Goal: Information Seeking & Learning: Understand process/instructions

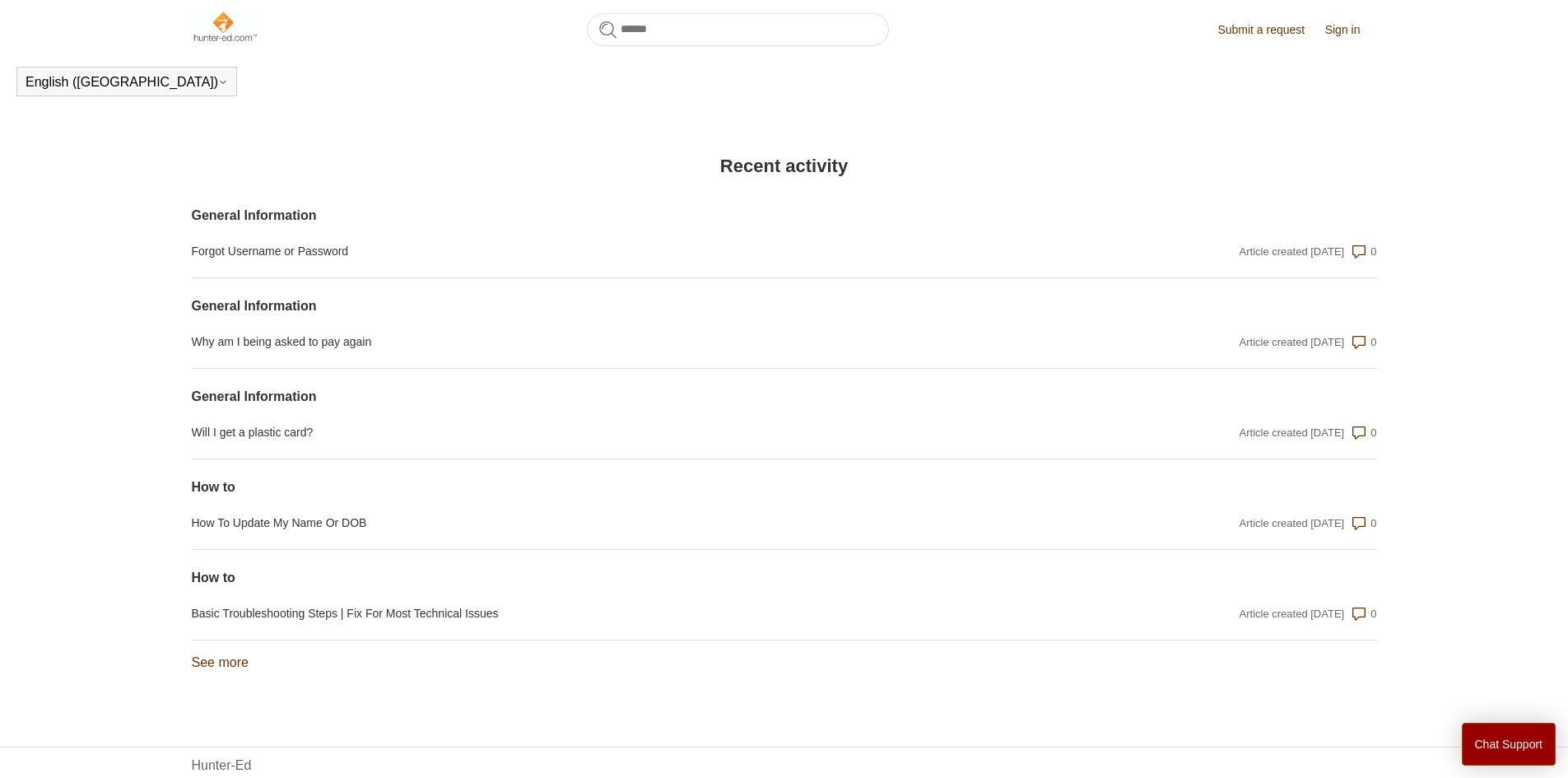
scroll to position [1143, 0]
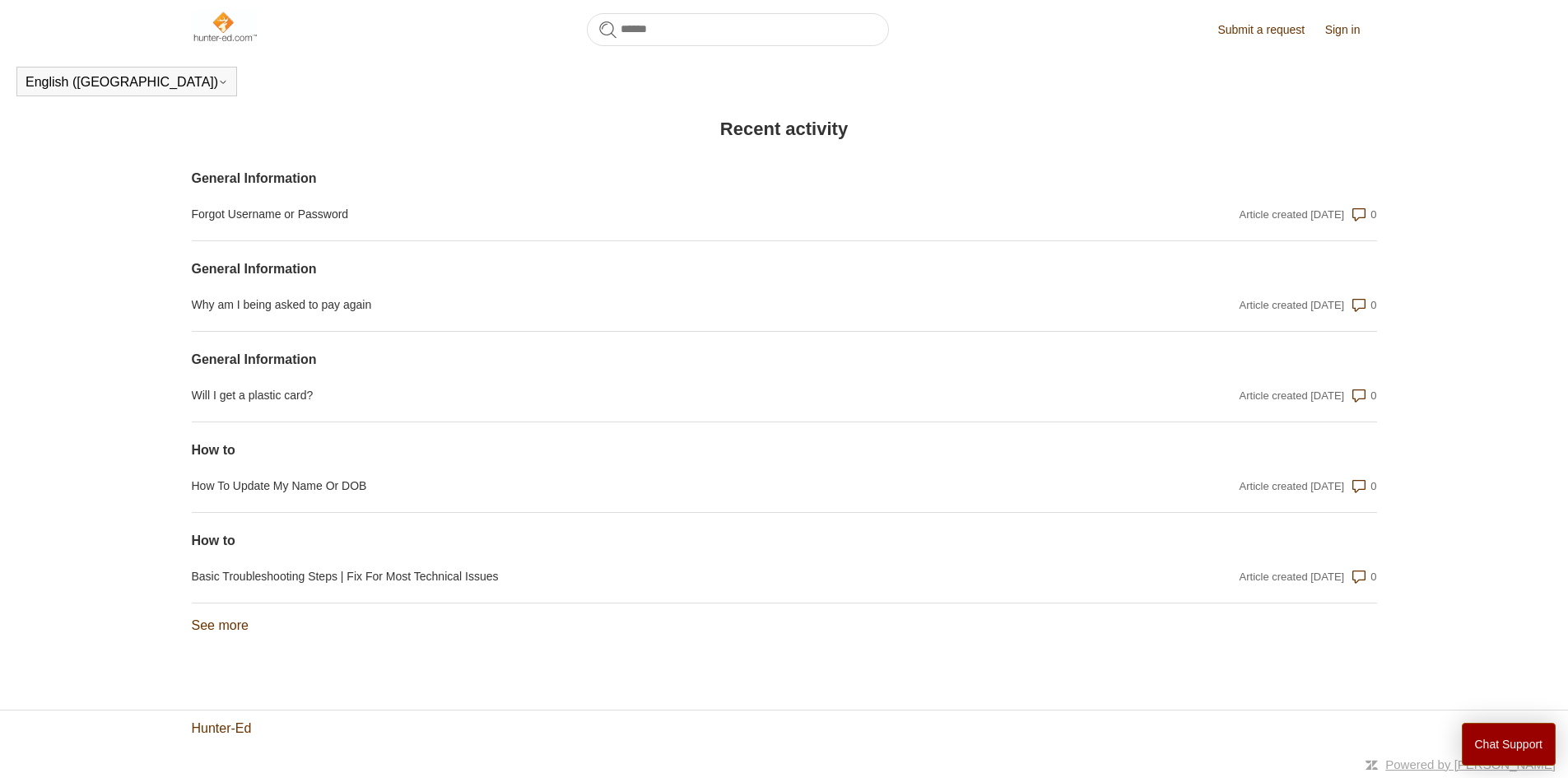
click at [221, 726] on link "Hunter-Ed" at bounding box center [222, 728] width 60 height 20
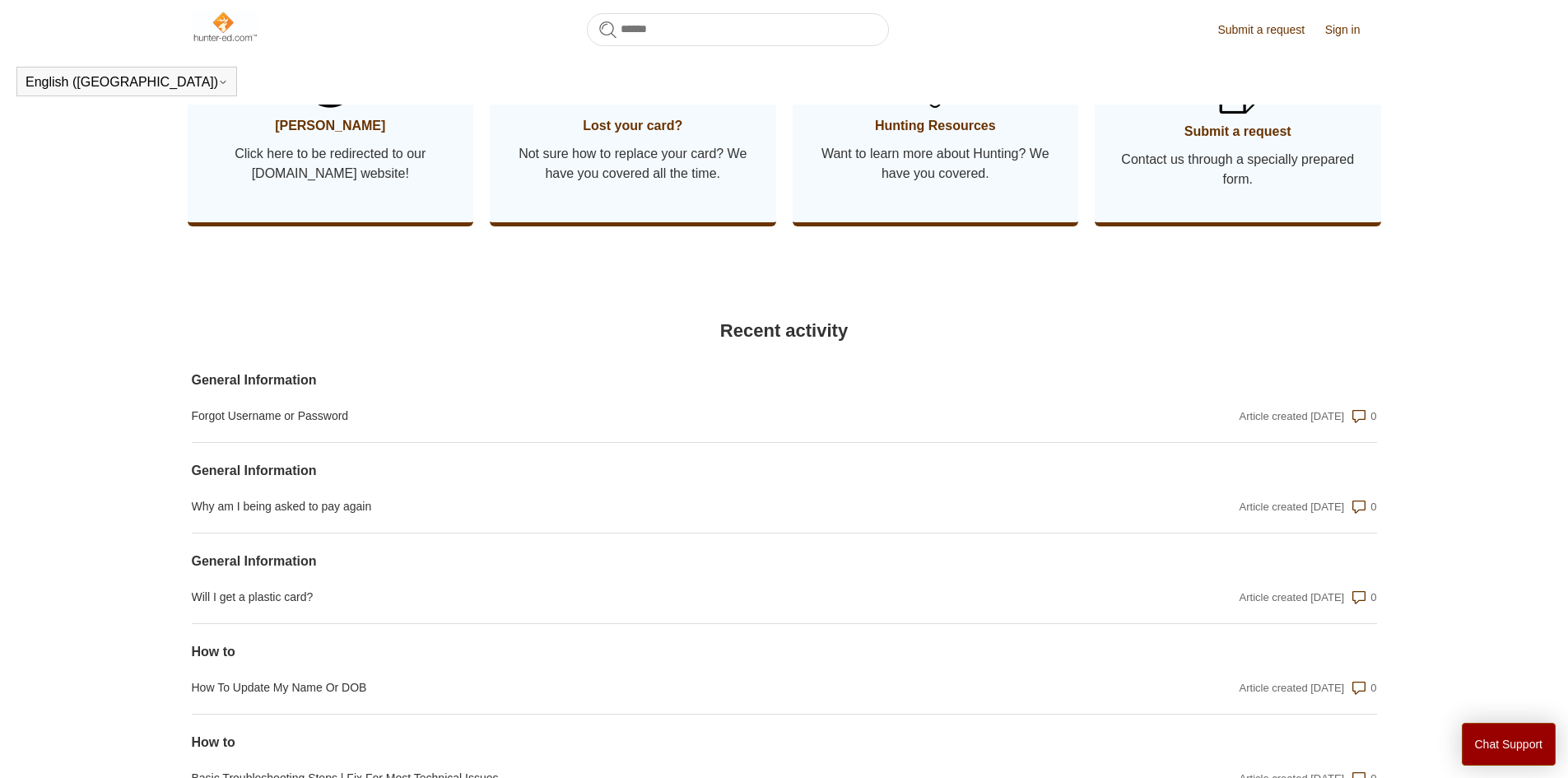
scroll to position [1024, 0]
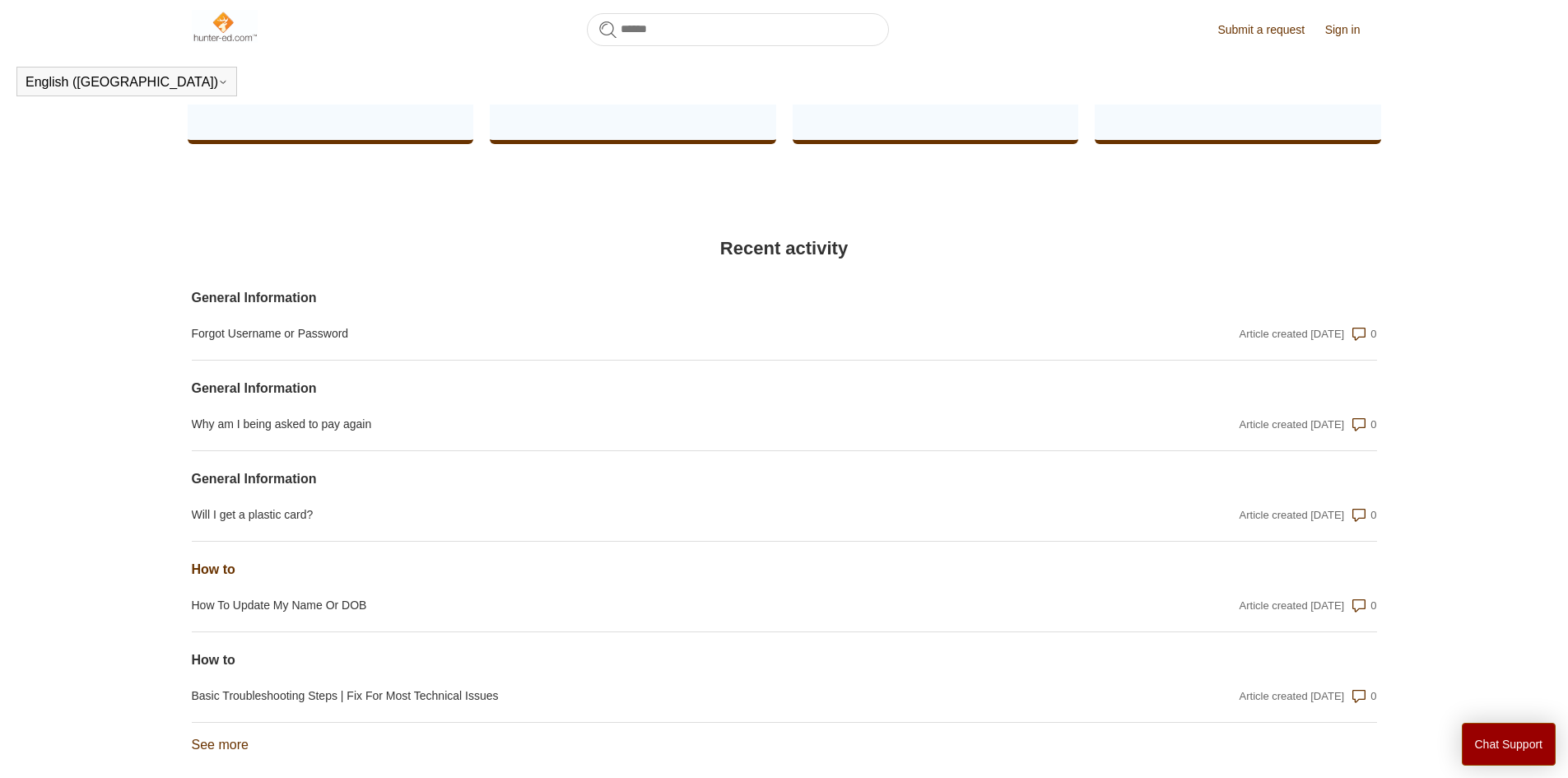
click at [204, 569] on link "How to" at bounding box center [607, 570] width 829 height 20
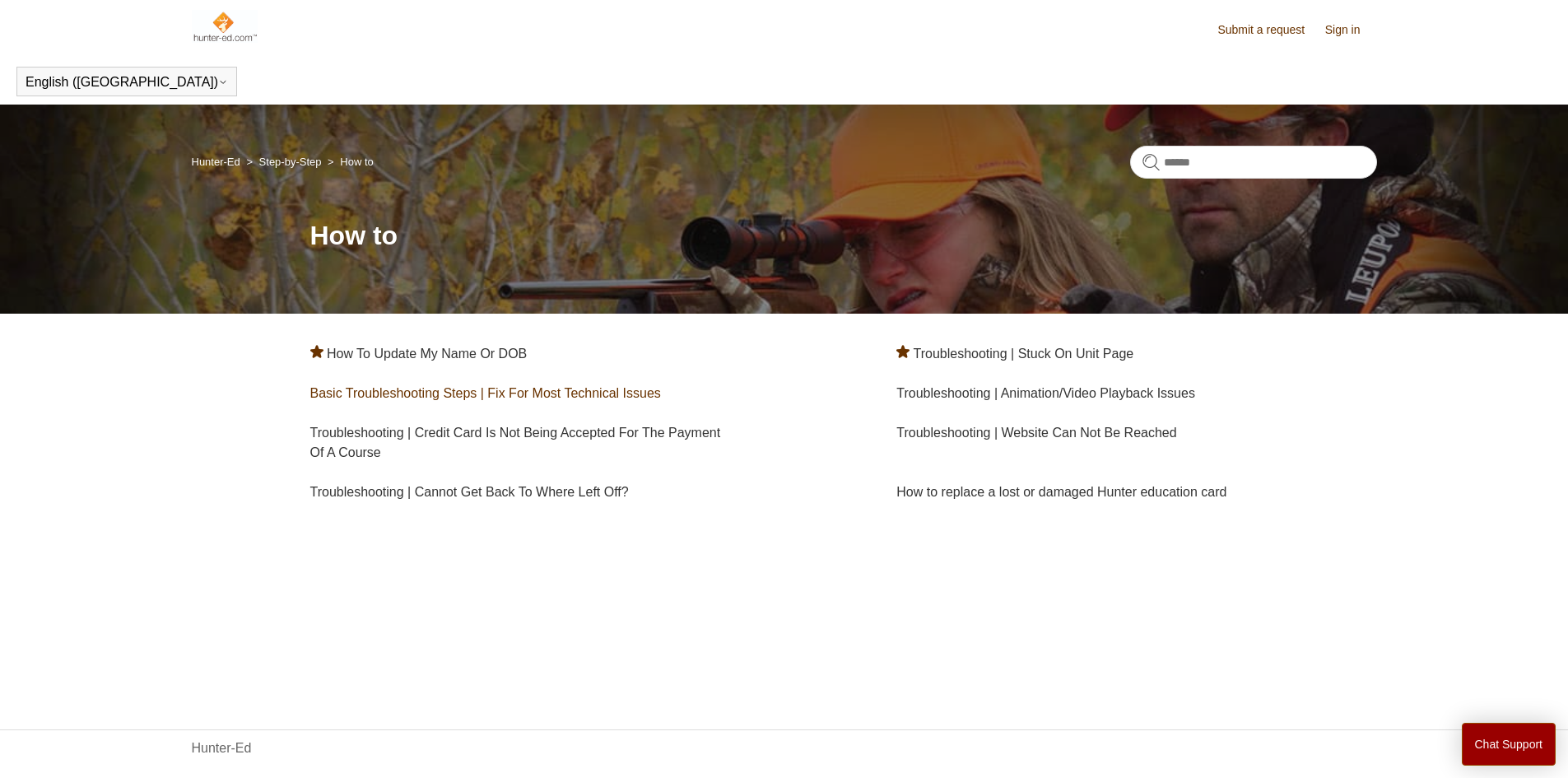
click at [507, 391] on link "Basic Troubleshooting Steps | Fix For Most Technical Issues" at bounding box center [485, 393] width 350 height 14
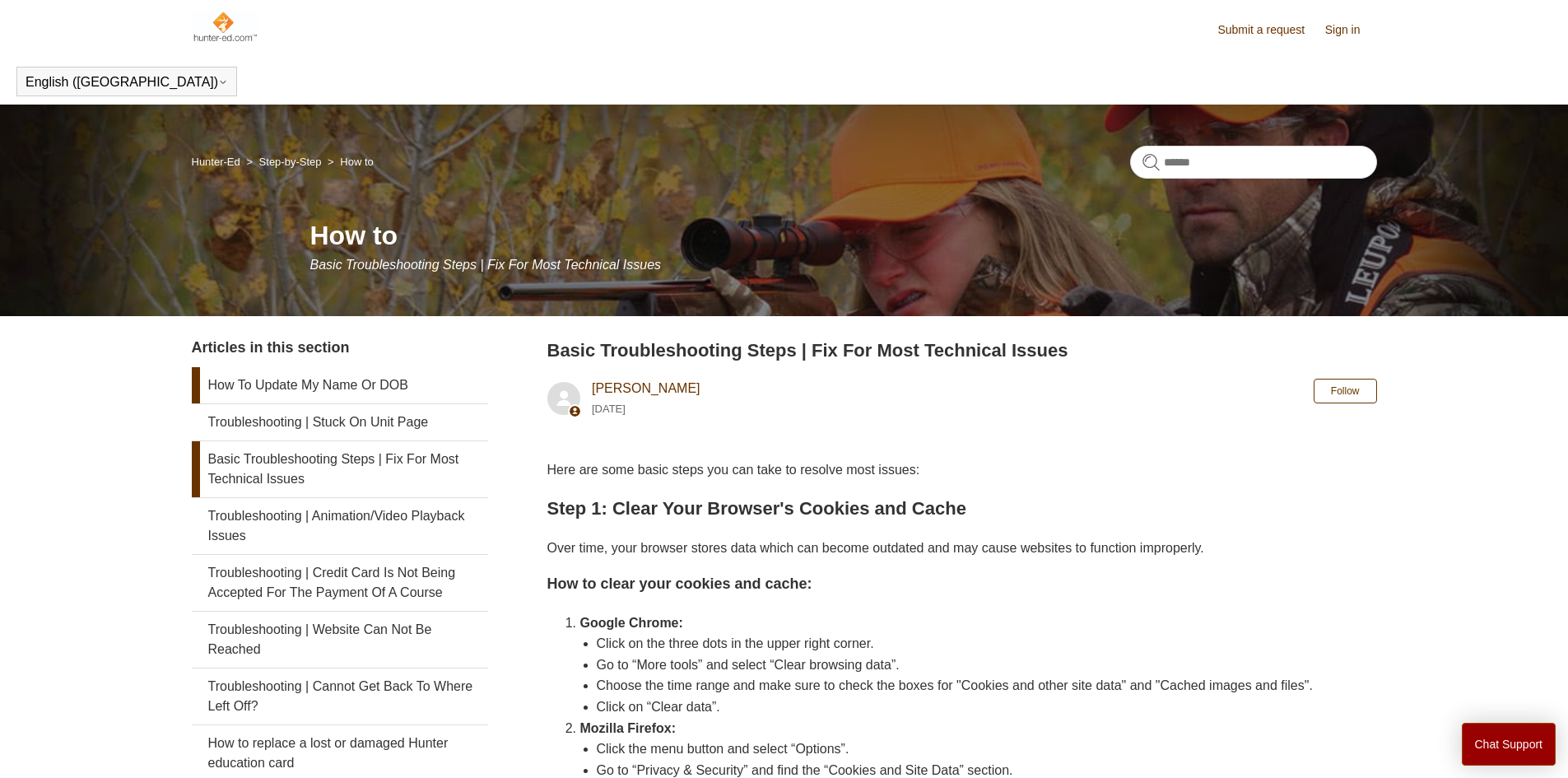
click at [350, 387] on link "How To Update My Name Or DOB" at bounding box center [341, 385] width 297 height 36
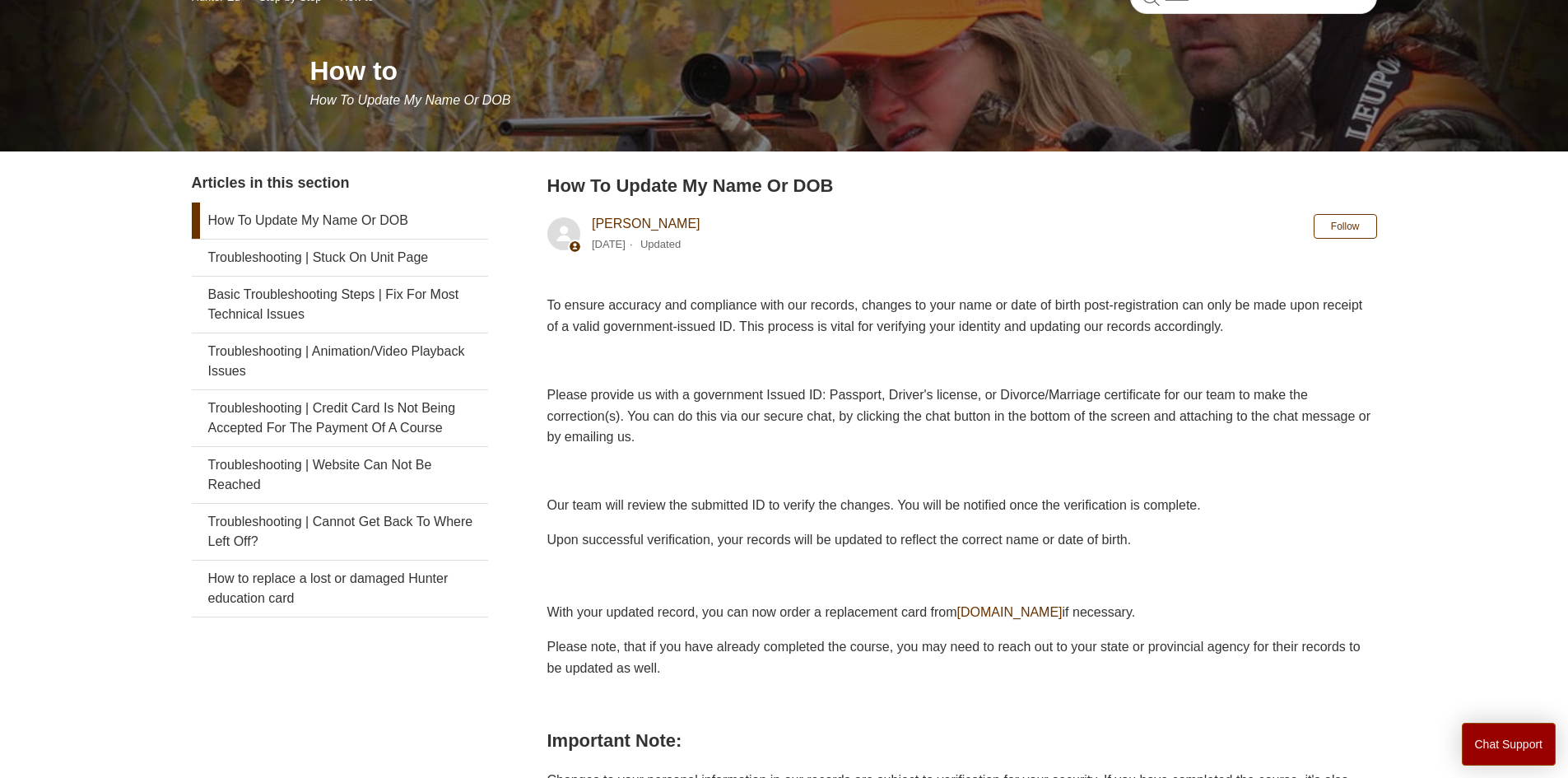
scroll to position [247, 0]
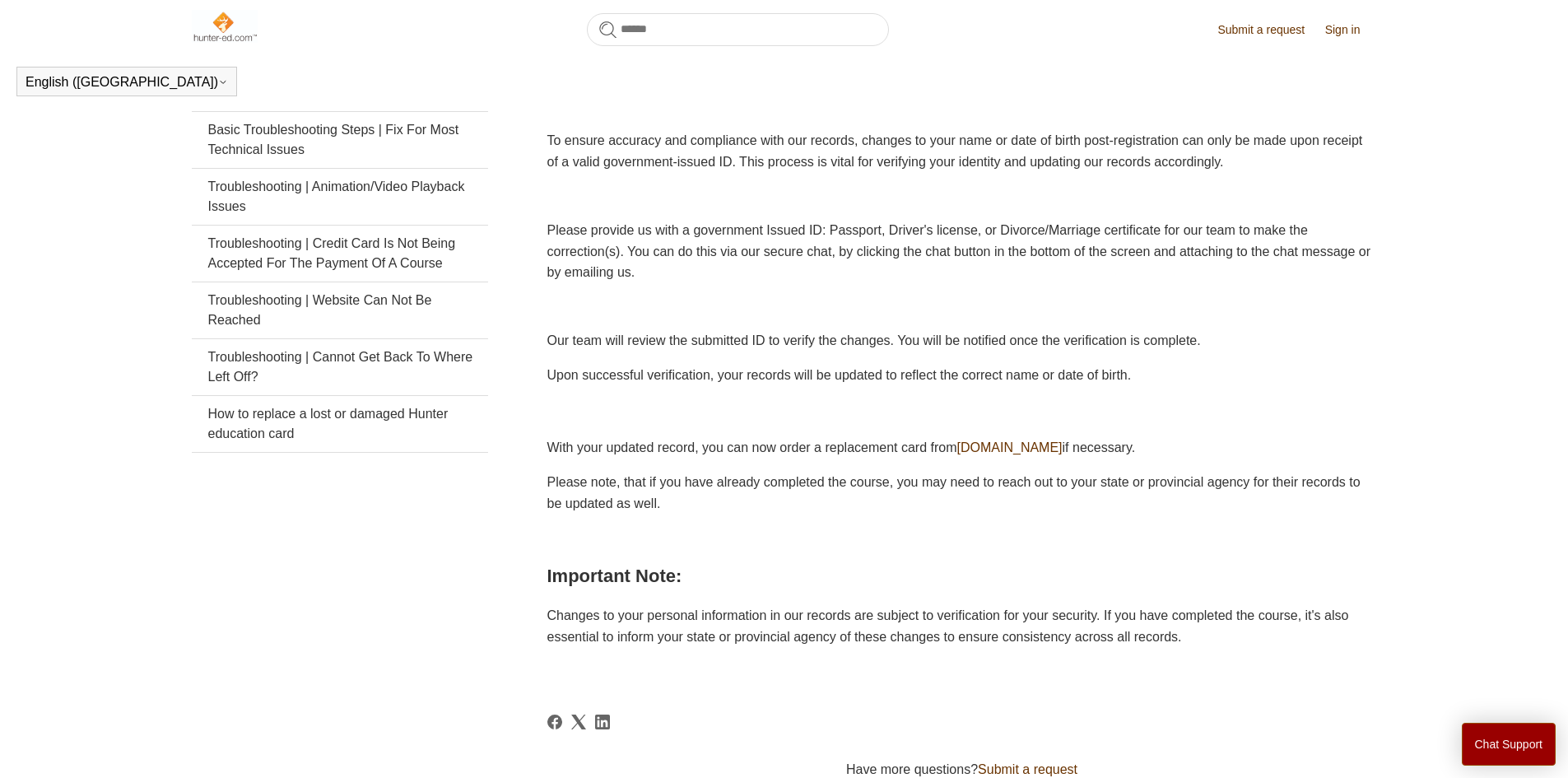
drag, startPoint x: 130, startPoint y: 394, endPoint x: 116, endPoint y: 387, distance: 15.7
click at [130, 395] on main "Hunter-Ed Step-by-Step How to How to How To Update My Name Or DOB Articles in t…" at bounding box center [784, 396] width 1568 height 1242
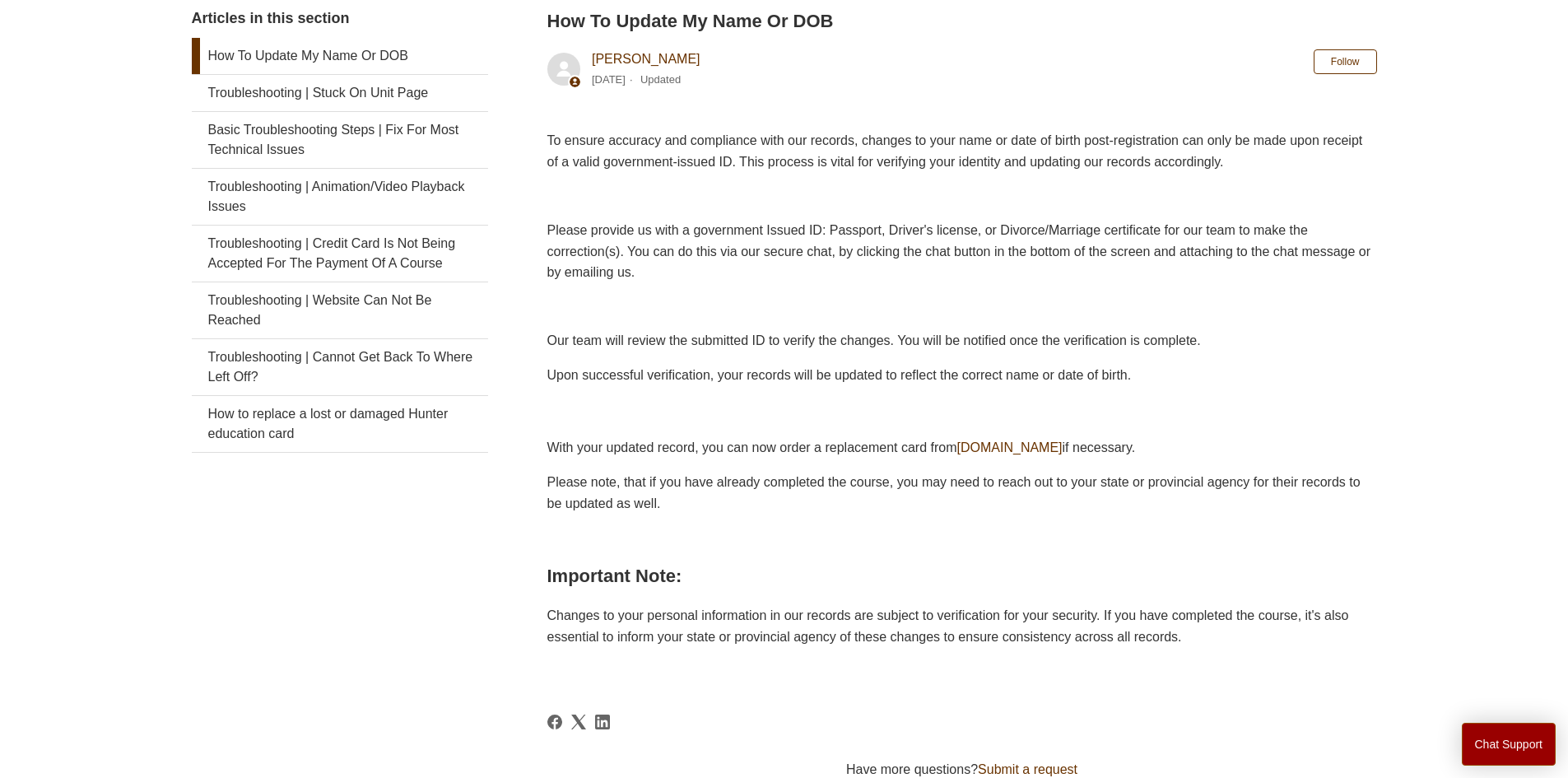
scroll to position [0, 0]
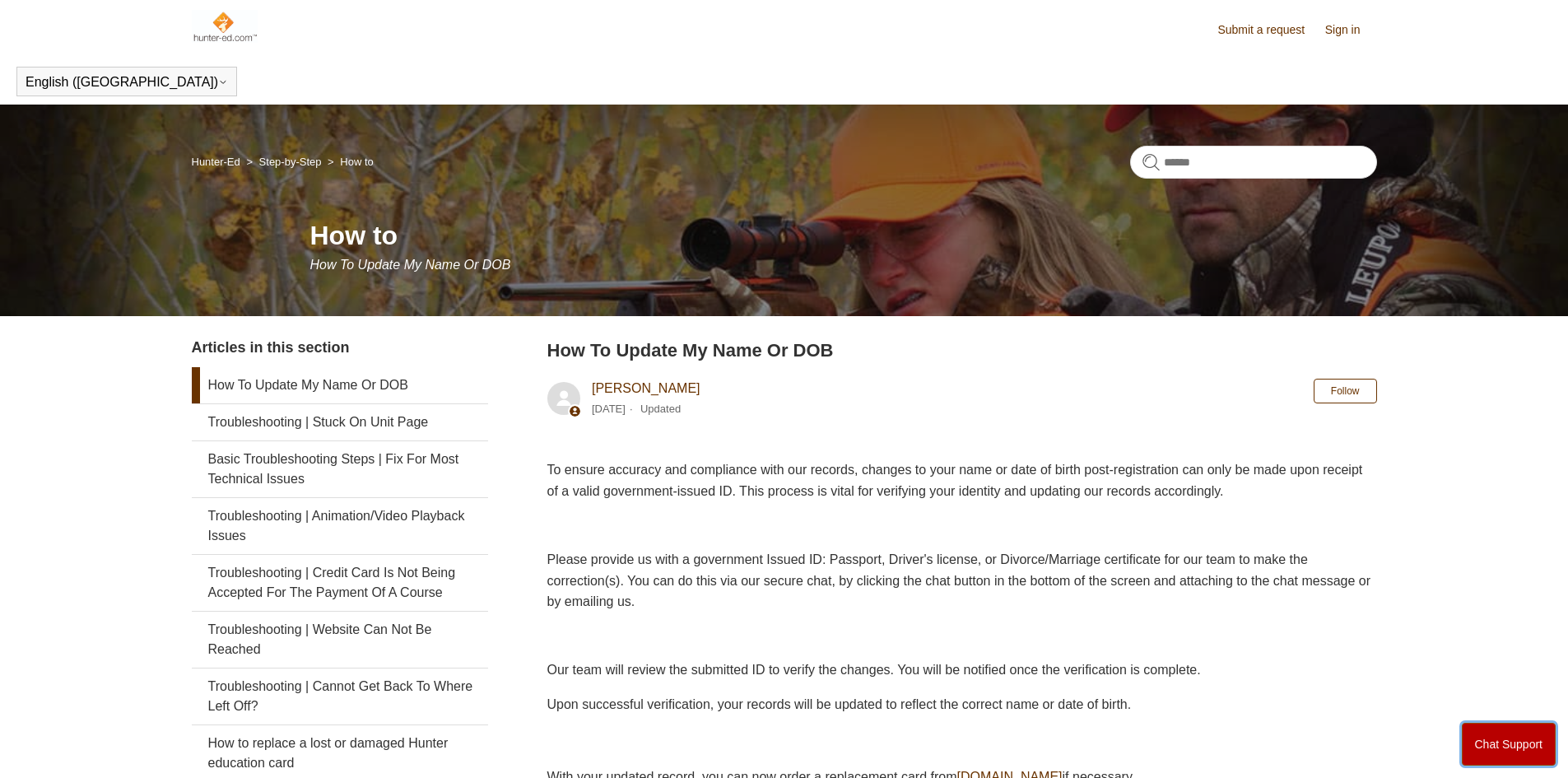
click at [1515, 746] on button "Chat Support" at bounding box center [1508, 745] width 95 height 43
click at [221, 41] on img at bounding box center [225, 26] width 66 height 33
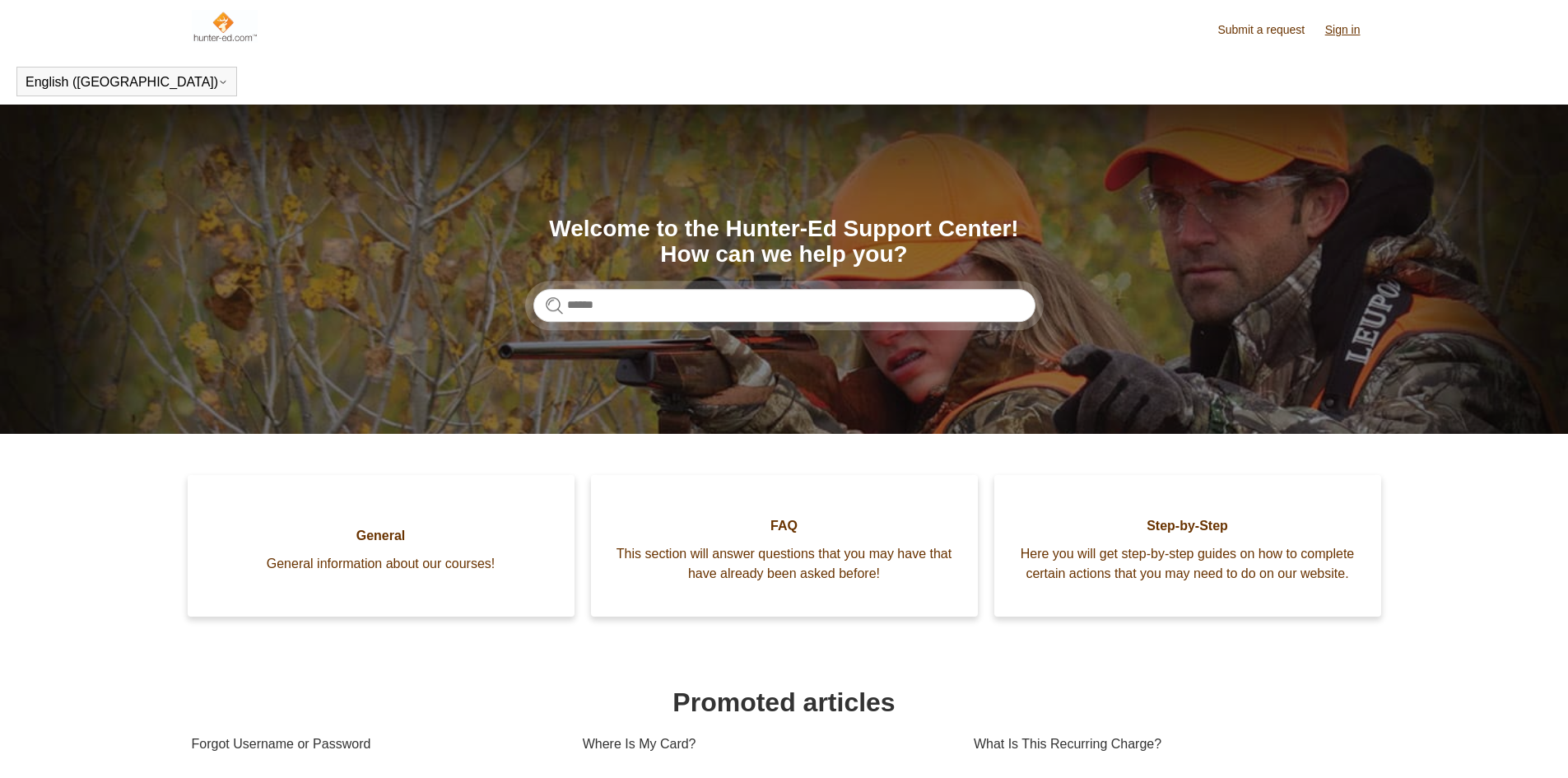
click at [1358, 24] on link "Sign in" at bounding box center [1350, 30] width 52 height 18
